Goal: Task Accomplishment & Management: Use online tool/utility

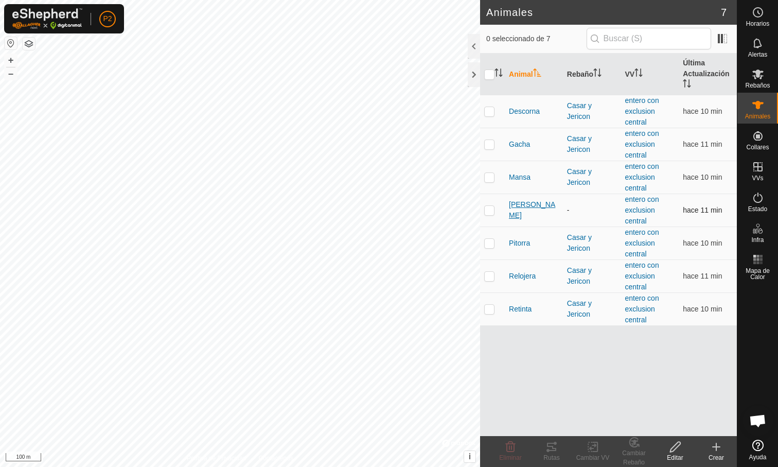
click at [526, 210] on span "[PERSON_NAME]" at bounding box center [534, 210] width 50 height 22
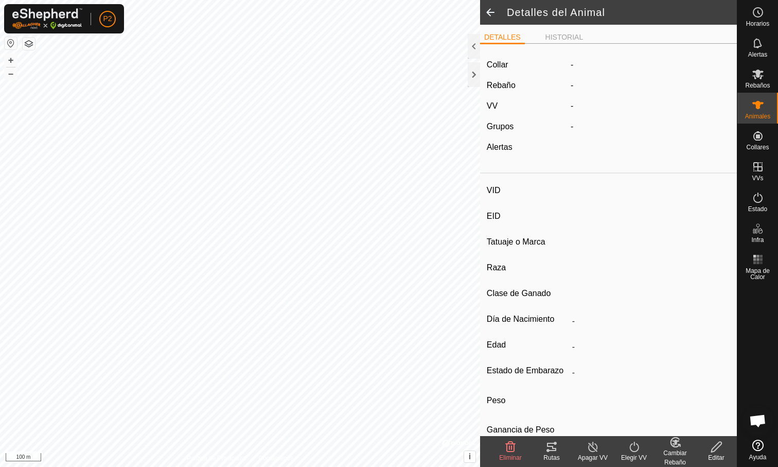
type input "[PERSON_NAME]"
type input "000061520465326"
type input "-"
type input "Limusina"
type input "-"
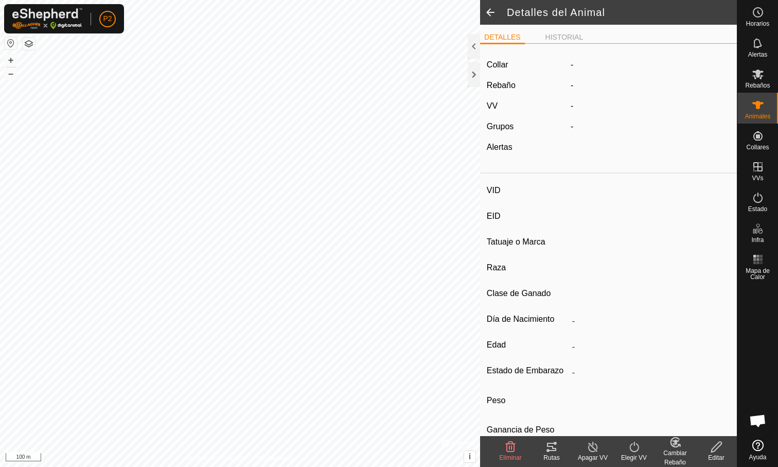
type input "03/2016"
type input "9 years 8 months"
type input "1100 kg"
type input "-"
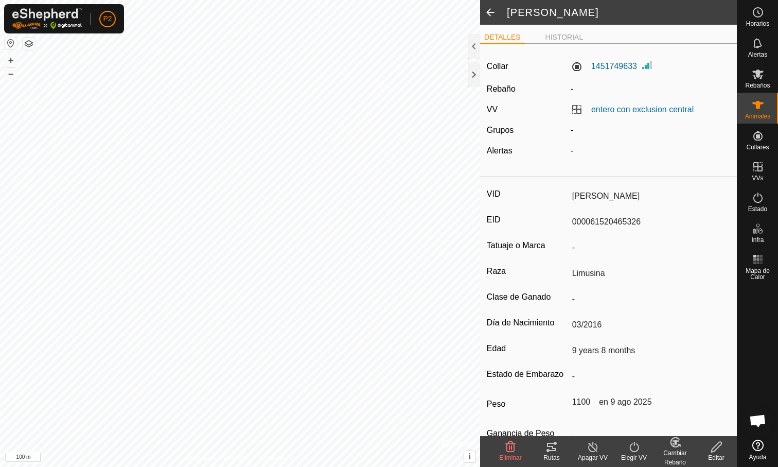
click at [551, 450] on icon at bounding box center [551, 446] width 9 height 8
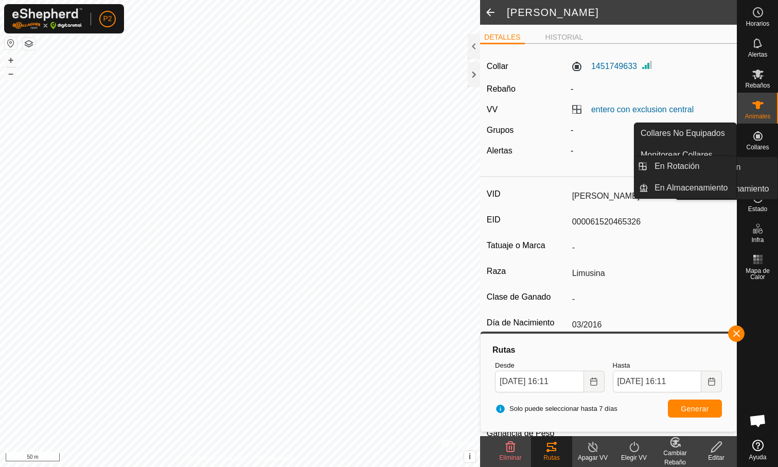
click at [749, 176] on div "VVs" at bounding box center [757, 169] width 41 height 31
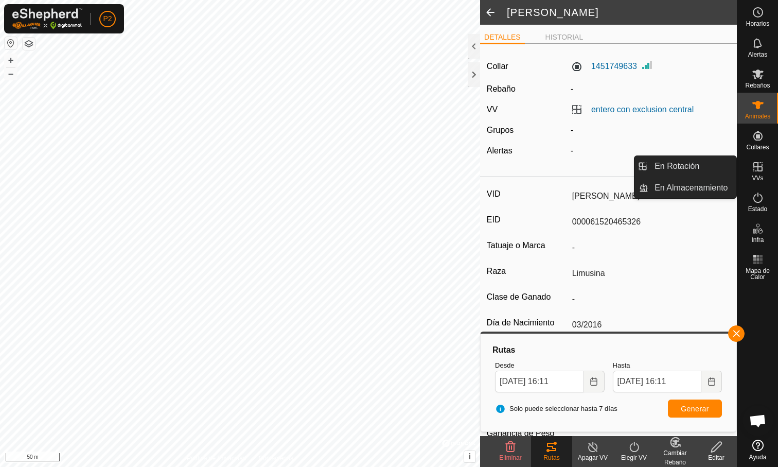
click at [766, 176] on div "VVs" at bounding box center [757, 169] width 41 height 31
click at [695, 169] on link "En Rotación" at bounding box center [692, 166] width 88 height 21
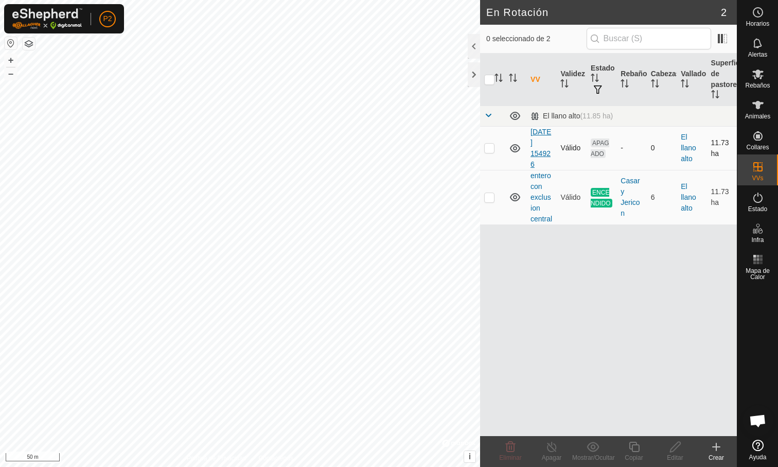
click at [539, 145] on link "[DATE] 154926" at bounding box center [540, 148] width 21 height 41
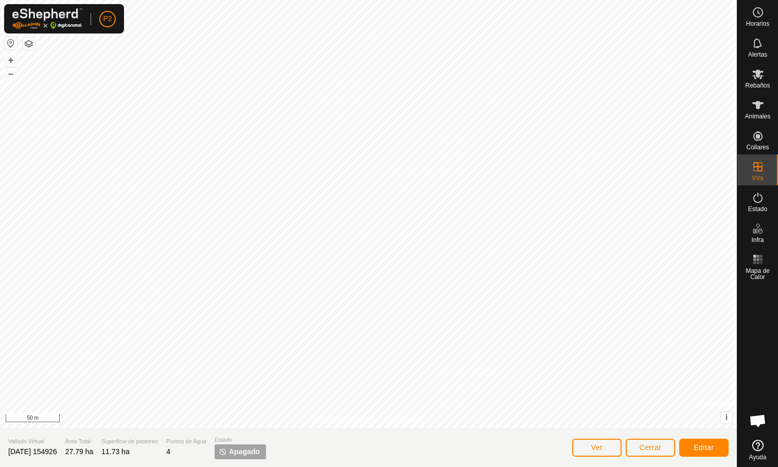
click at [646, 453] on button "Cerrar" at bounding box center [650, 447] width 49 height 18
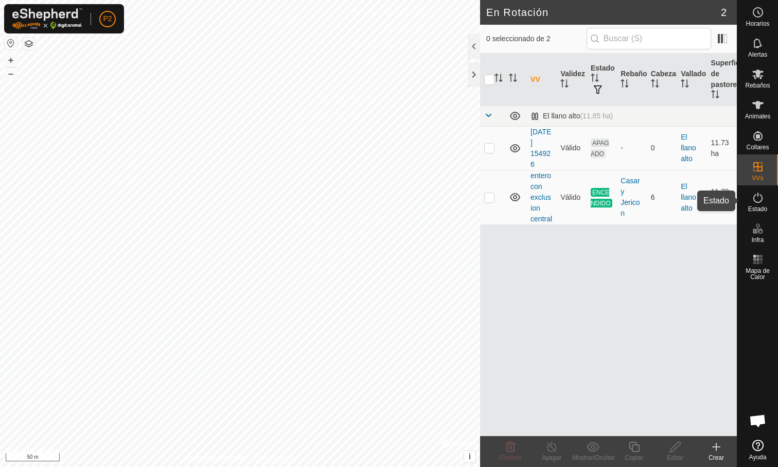
click at [757, 196] on icon at bounding box center [758, 197] width 12 height 12
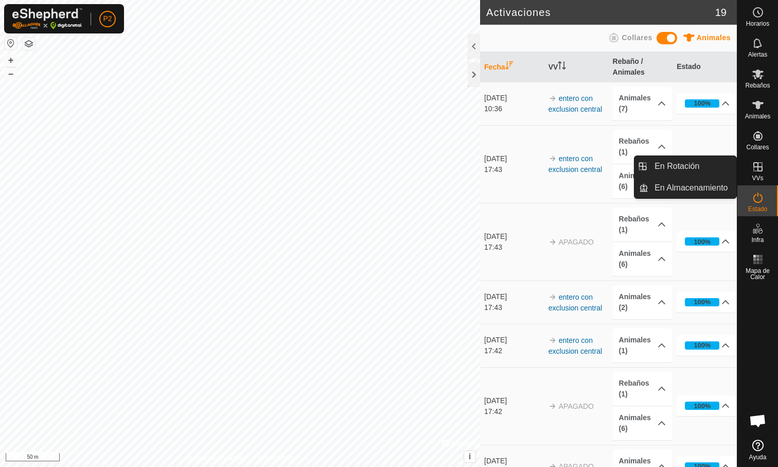
click at [753, 163] on icon at bounding box center [758, 167] width 12 height 12
click at [716, 161] on link "En Rotación" at bounding box center [692, 166] width 88 height 21
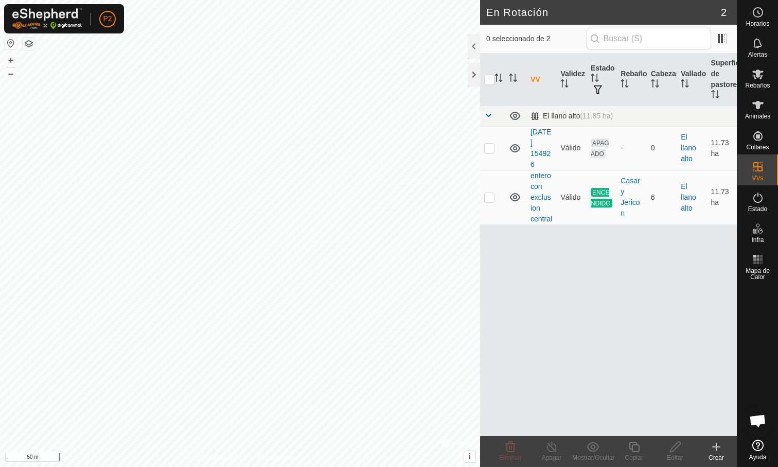
click at [718, 447] on icon at bounding box center [716, 447] width 7 height 0
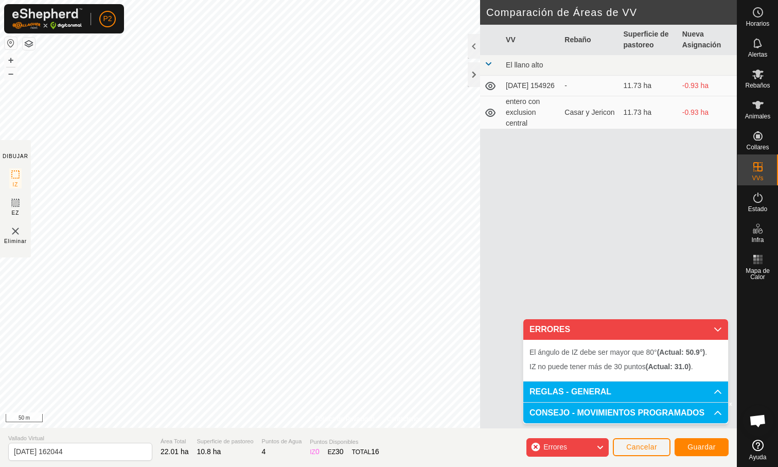
click at [499, 166] on div "Política de Privacidad Contáctenos + – ⇧ i © Mapbox , © OpenStreetMap , Improve…" at bounding box center [368, 233] width 737 height 467
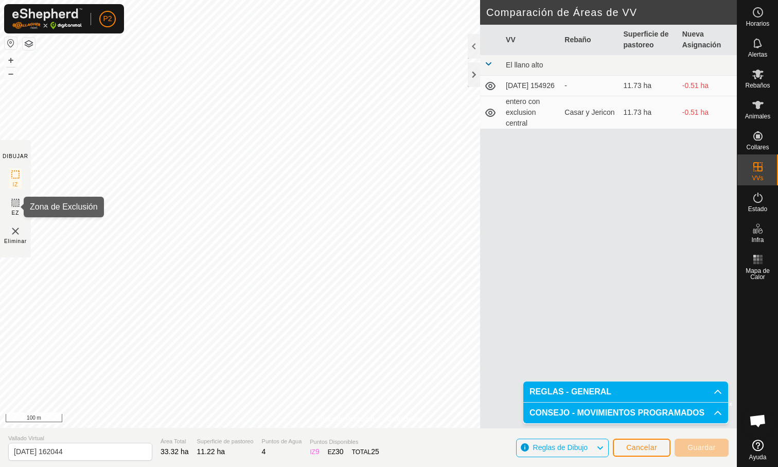
click at [15, 205] on icon at bounding box center [15, 203] width 6 height 6
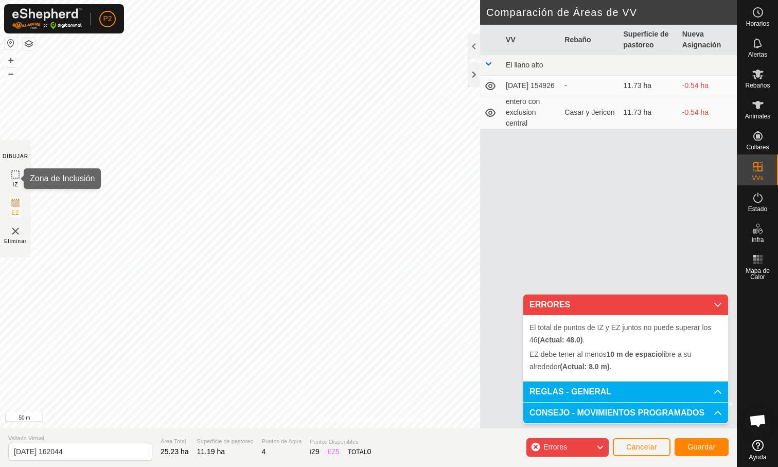
click at [19, 177] on icon at bounding box center [15, 174] width 12 height 12
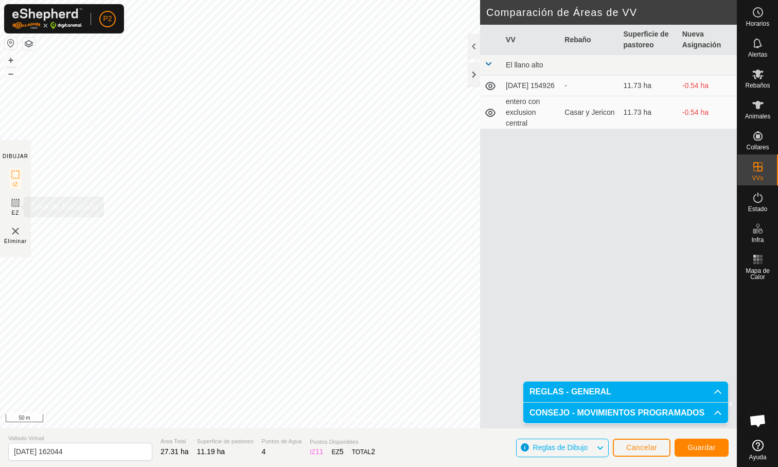
click at [19, 211] on span "EZ" at bounding box center [16, 213] width 8 height 8
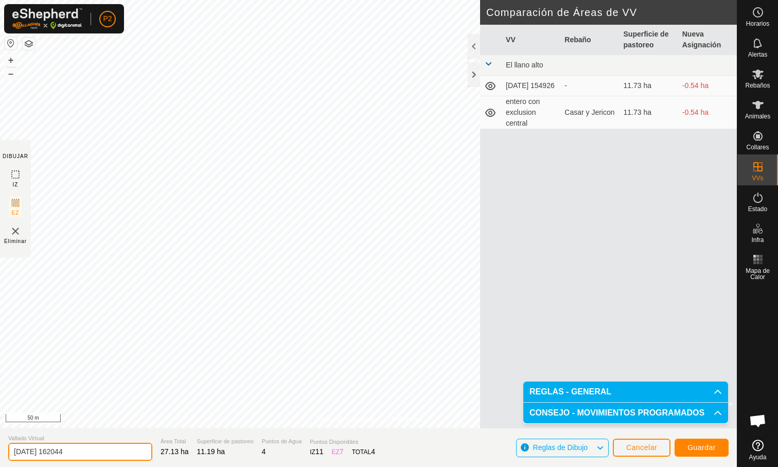
click at [80, 451] on input "[DATE] 162044" at bounding box center [80, 451] width 144 height 18
type input "2"
type input "TORO"
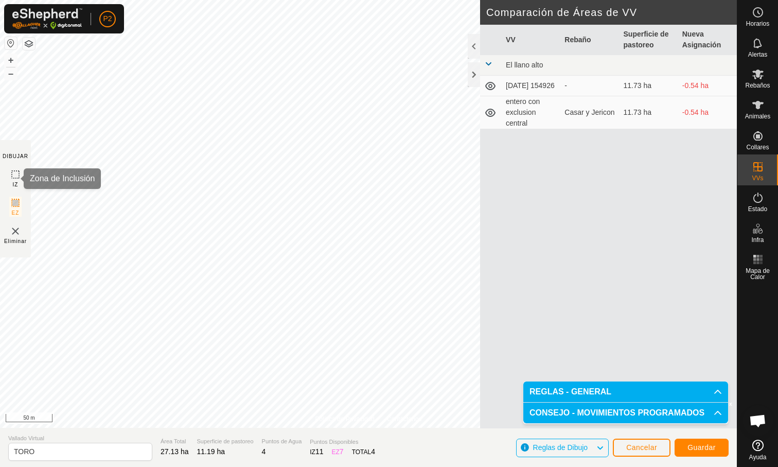
click at [17, 174] on icon at bounding box center [15, 174] width 12 height 12
